Goal: Task Accomplishment & Management: Manage account settings

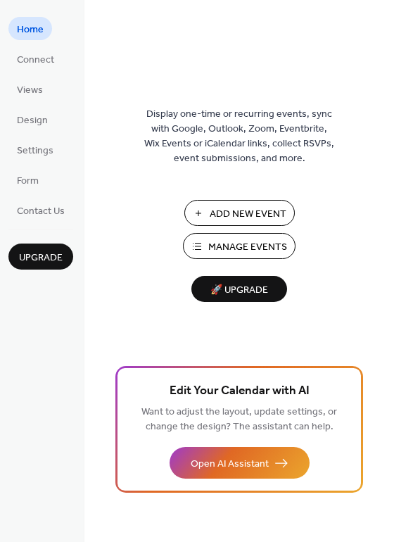
click at [256, 249] on span "Manage Events" at bounding box center [247, 247] width 79 height 15
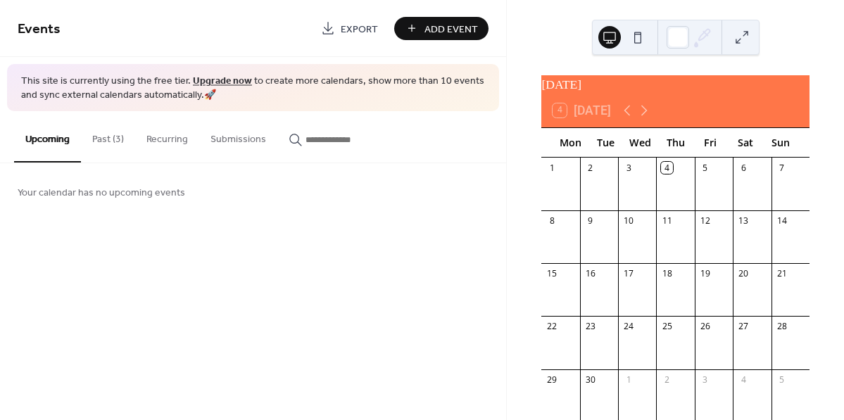
click at [98, 145] on button "Past (3)" at bounding box center [108, 136] width 54 height 50
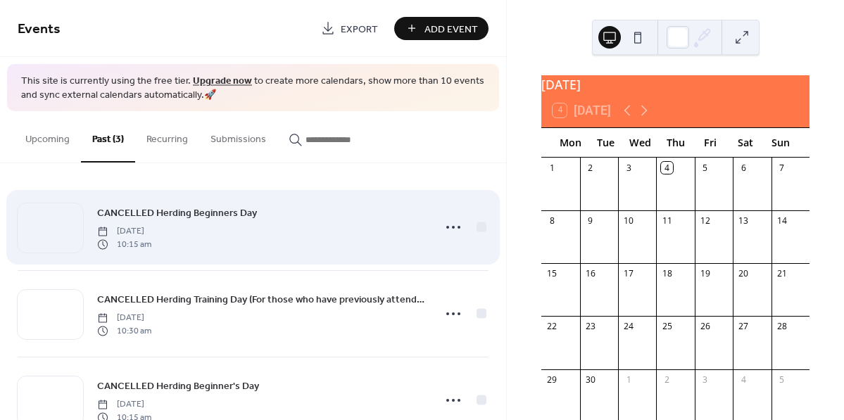
click at [151, 232] on span "[DATE]" at bounding box center [124, 231] width 54 height 13
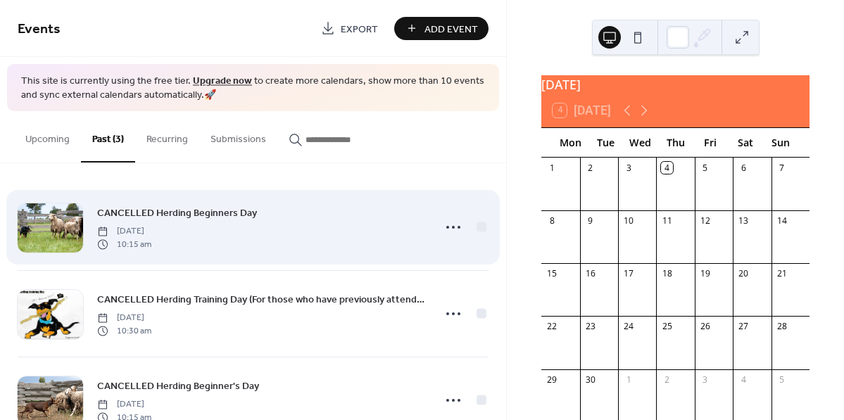
click at [151, 232] on span "[DATE]" at bounding box center [124, 231] width 54 height 13
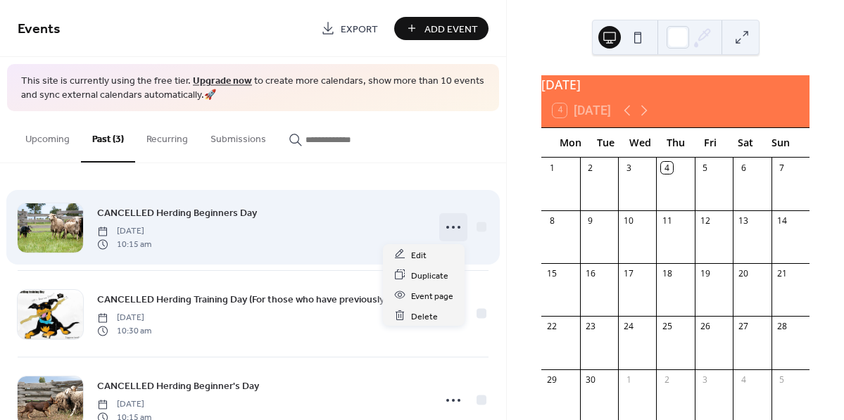
click at [453, 225] on icon at bounding box center [453, 227] width 23 height 23
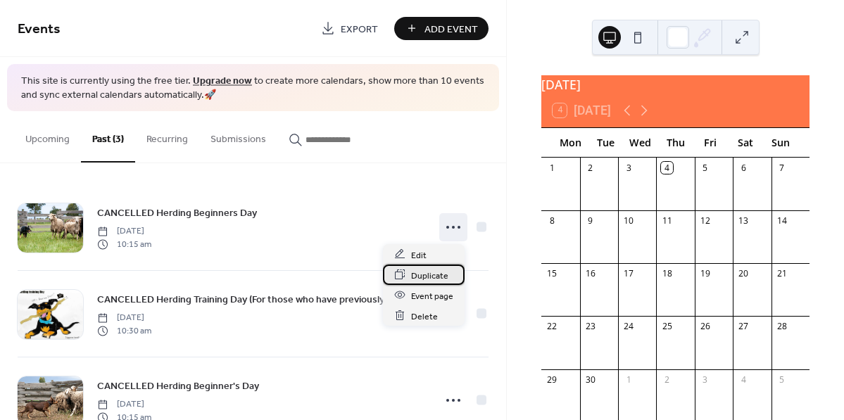
click at [427, 272] on span "Duplicate" at bounding box center [429, 275] width 37 height 15
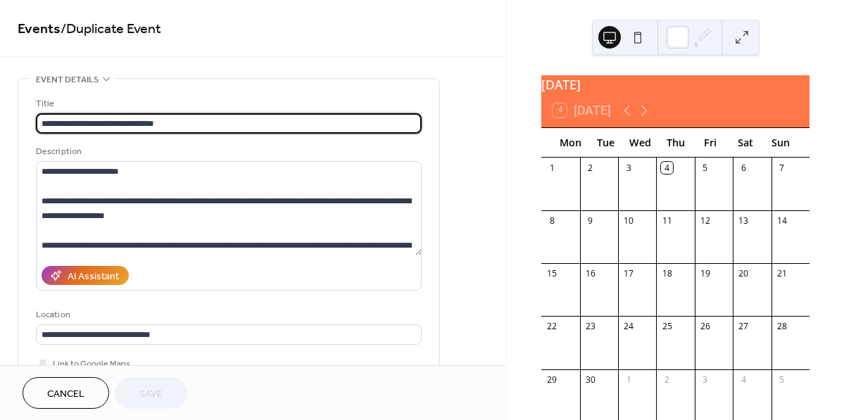
drag, startPoint x: 92, startPoint y: 122, endPoint x: 0, endPoint y: 131, distance: 92.7
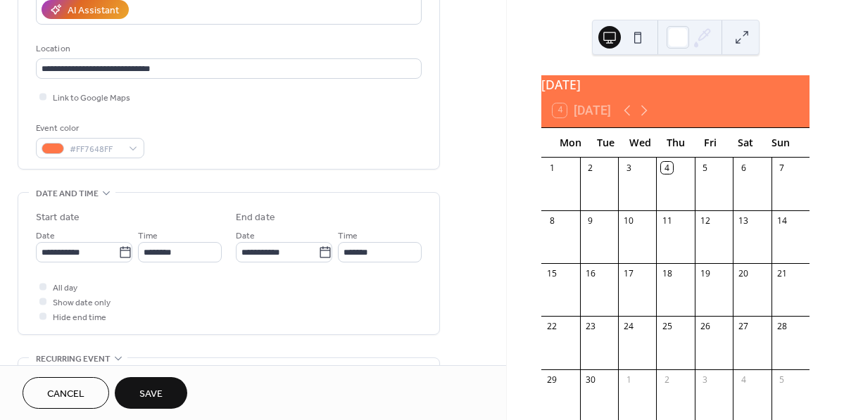
scroll to position [287, 0]
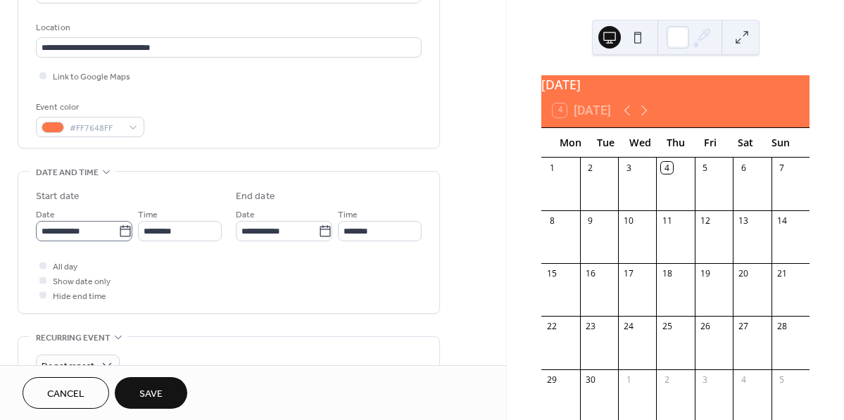
type input "**********"
click at [124, 232] on icon at bounding box center [125, 232] width 14 height 14
click at [118, 232] on input "**********" at bounding box center [77, 231] width 82 height 20
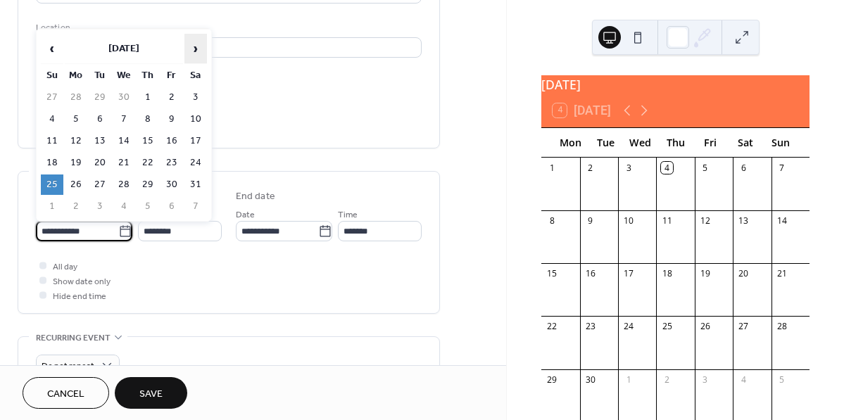
click at [189, 54] on span "›" at bounding box center [195, 48] width 21 height 28
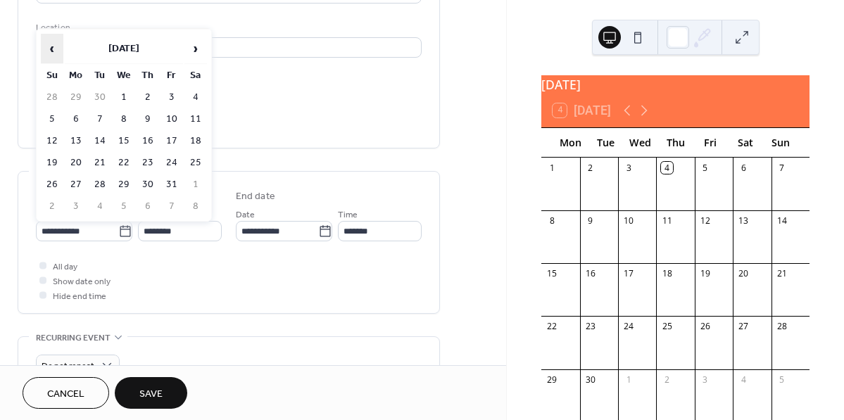
click at [50, 46] on span "‹" at bounding box center [52, 48] width 21 height 28
click at [56, 118] on td "7" at bounding box center [52, 119] width 23 height 20
type input "**********"
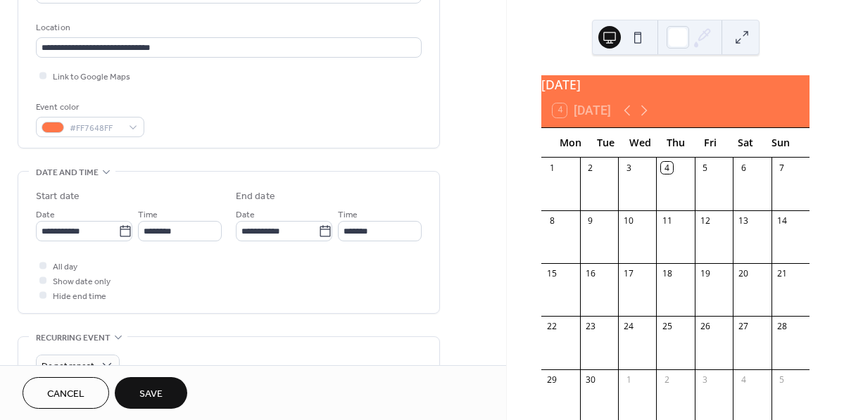
click at [158, 387] on span "Save" at bounding box center [150, 394] width 23 height 15
